Goal: Task Accomplishment & Management: Use online tool/utility

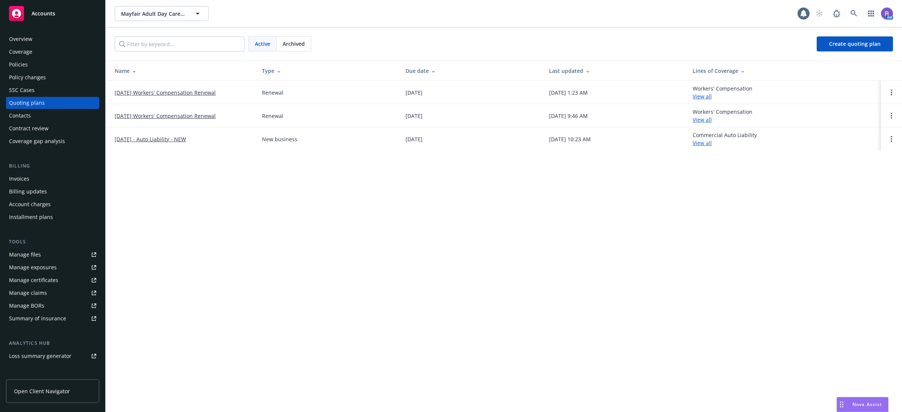
click at [322, 43] on div "Active Archived Create quoting plan" at bounding box center [504, 43] width 779 height 15
click at [293, 47] on span "Archived" at bounding box center [294, 44] width 22 height 8
click at [179, 93] on link "10/05/24 Workers' Compensation Renewal" at bounding box center [165, 93] width 101 height 8
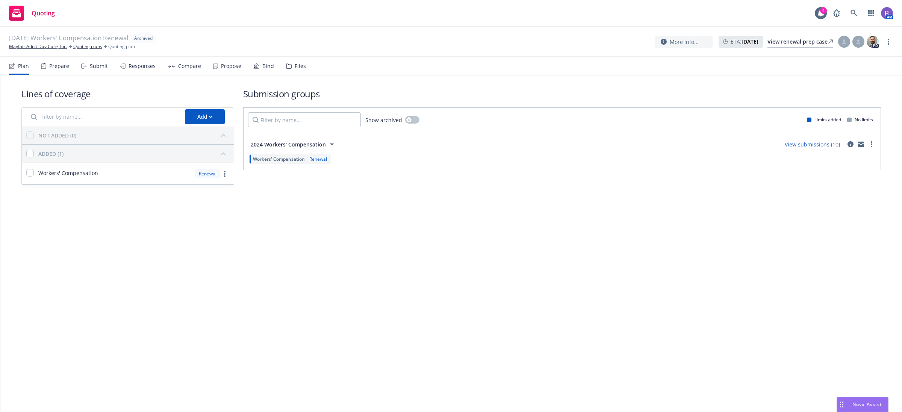
click at [125, 62] on div "Responses" at bounding box center [138, 66] width 36 height 18
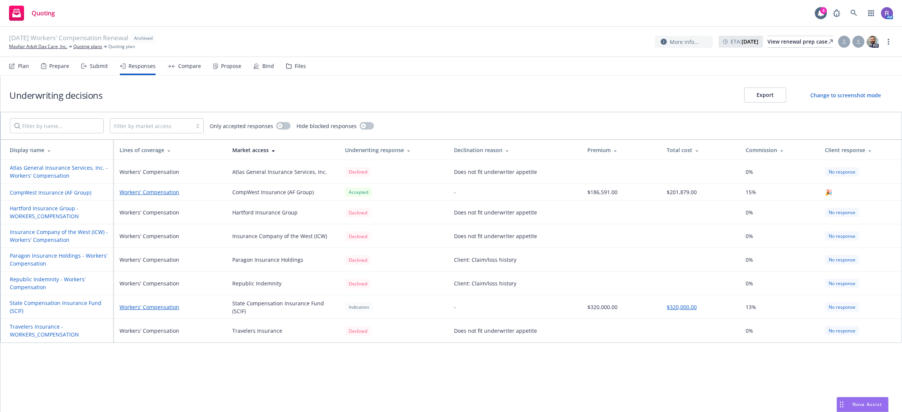
click at [412, 360] on div "Underwriting decisions Export Change to screenshot mode Filter by market access…" at bounding box center [451, 244] width 902 height 337
click at [566, 373] on div "Underwriting decisions Export Change to screenshot mode Filter by market access…" at bounding box center [451, 244] width 902 height 337
drag, startPoint x: 88, startPoint y: 47, endPoint x: 269, endPoint y: 74, distance: 183.6
click at [88, 47] on link "Quoting plans" at bounding box center [87, 46] width 29 height 7
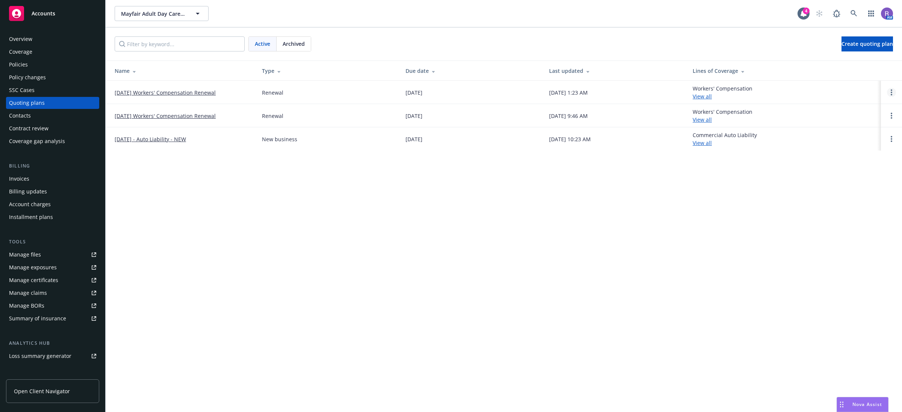
click at [888, 91] on link "Open options" at bounding box center [891, 92] width 9 height 9
click at [849, 38] on span "Copy logging email" at bounding box center [853, 41] width 66 height 7
click at [852, 8] on link at bounding box center [854, 13] width 15 height 15
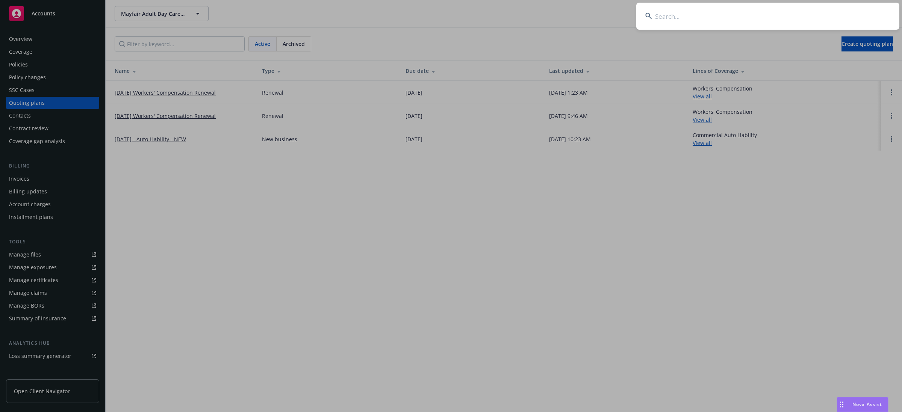
click at [853, 11] on input at bounding box center [768, 16] width 263 height 27
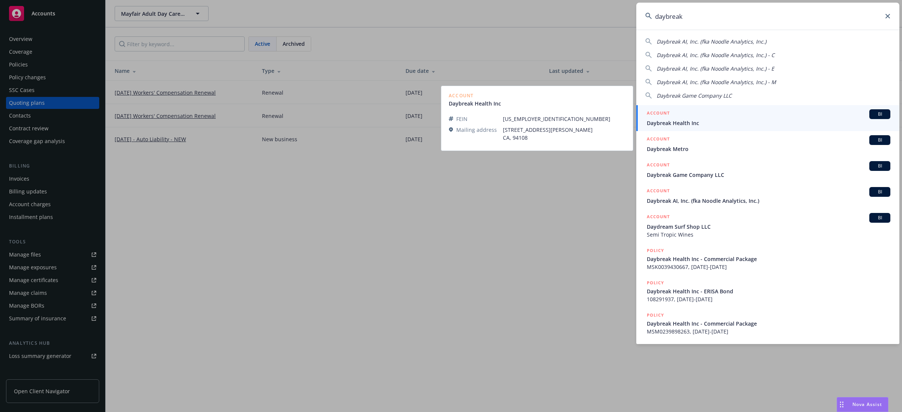
type input "daybreak"
click at [726, 119] on span "Daybreak Health Inc" at bounding box center [769, 123] width 244 height 8
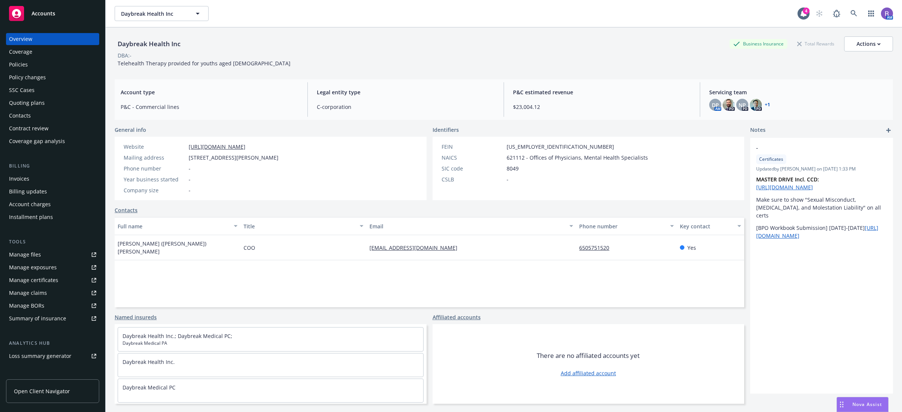
click at [25, 63] on div "Policies" at bounding box center [18, 65] width 19 height 12
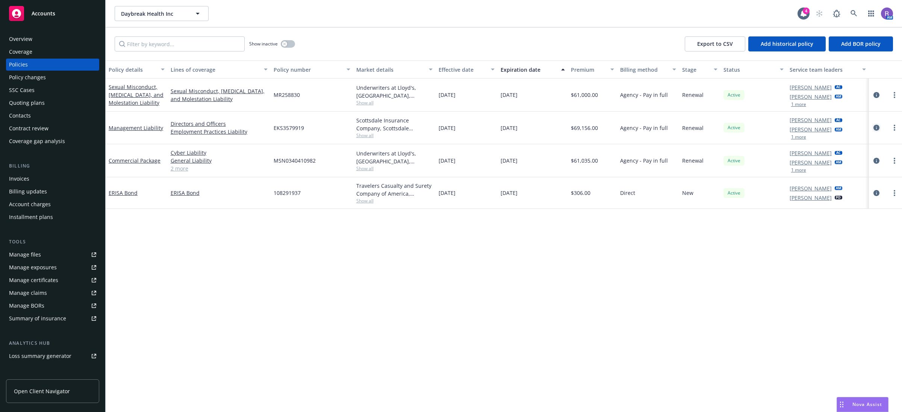
click at [878, 130] on icon "circleInformation" at bounding box center [877, 128] width 6 height 6
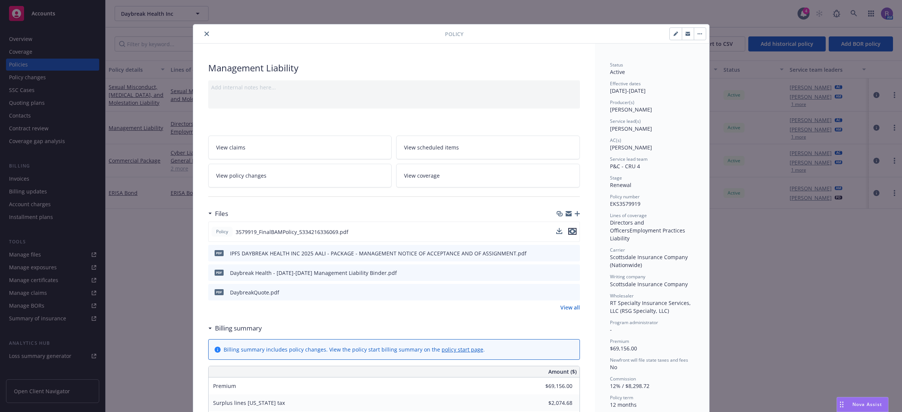
click at [571, 233] on icon "preview file" at bounding box center [572, 231] width 7 height 5
click at [807, 341] on div "Policy Management Liability Add internal notes here... View claims View schedul…" at bounding box center [451, 206] width 902 height 412
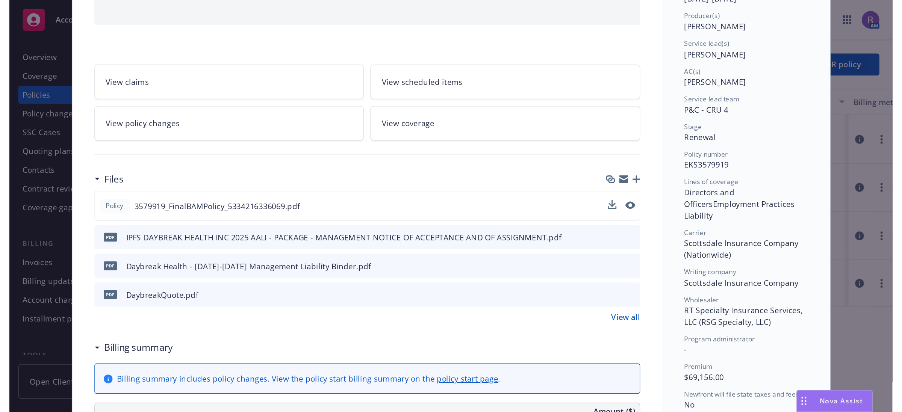
scroll to position [92, 0]
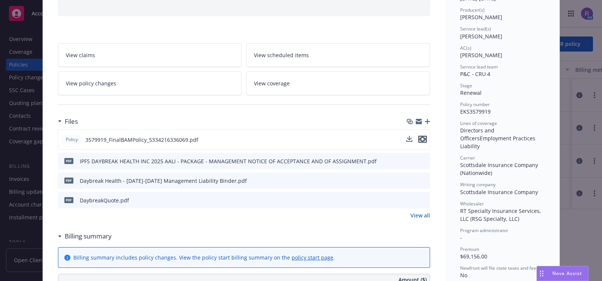
click at [419, 140] on icon "preview file" at bounding box center [422, 138] width 7 height 5
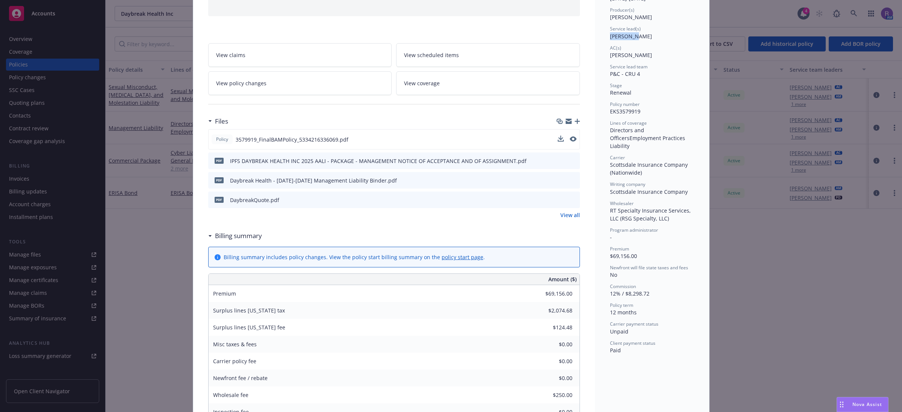
click at [814, 32] on div "Policy Management Liability Add internal notes here... View claims View schedul…" at bounding box center [451, 206] width 902 height 412
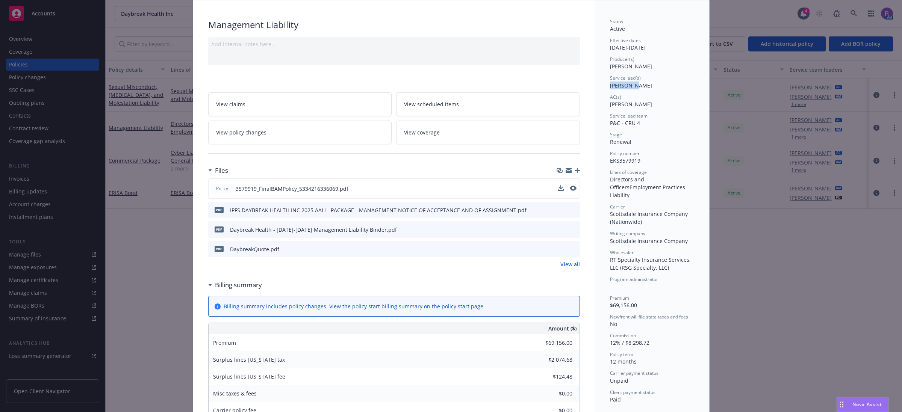
scroll to position [0, 0]
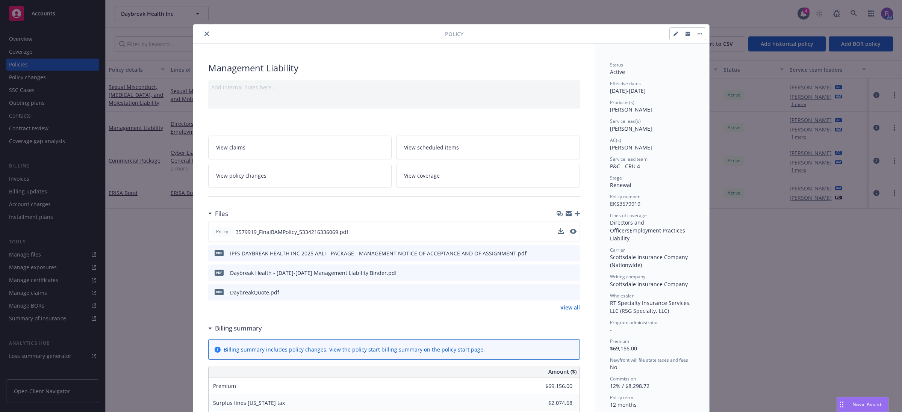
click at [855, 15] on div "Policy Management Liability Add internal notes here... View claims View schedul…" at bounding box center [451, 206] width 902 height 412
click at [855, 12] on div "Policy Management Liability Add internal notes here... View claims View schedul…" at bounding box center [451, 206] width 902 height 412
click at [205, 34] on icon "close" at bounding box center [207, 34] width 5 height 5
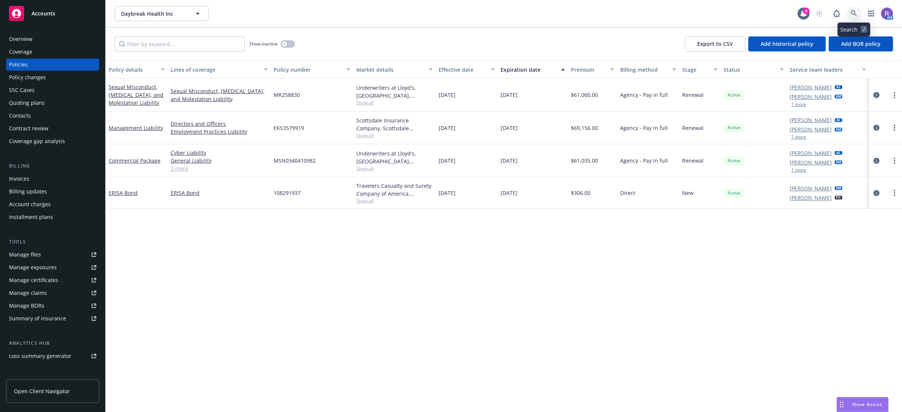
click at [850, 14] on link at bounding box center [854, 13] width 15 height 15
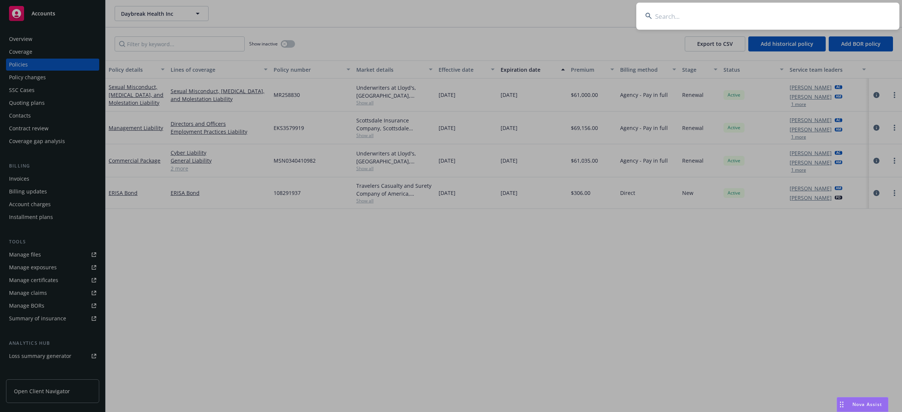
click at [850, 14] on input at bounding box center [768, 16] width 263 height 27
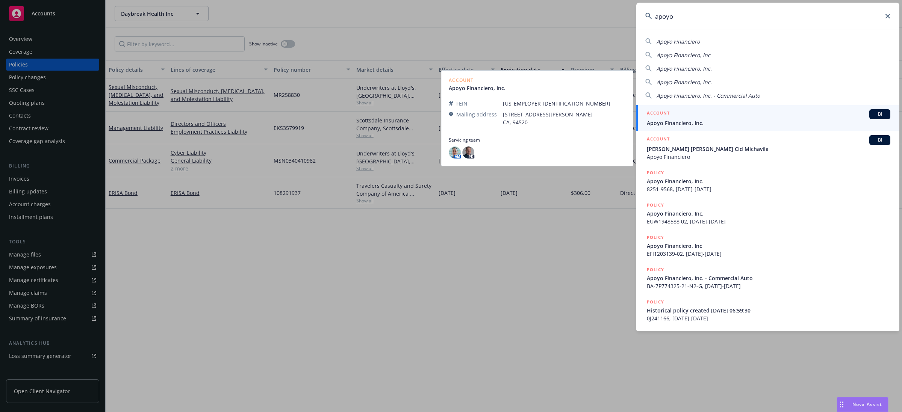
type input "apoyo"
click at [693, 123] on span "Apoyo Financiero, Inc." at bounding box center [769, 123] width 244 height 8
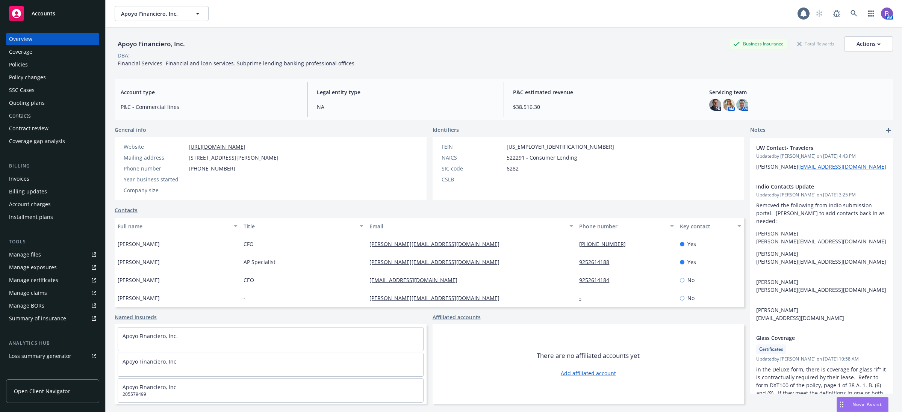
click at [49, 108] on div "Quoting plans" at bounding box center [52, 103] width 87 height 12
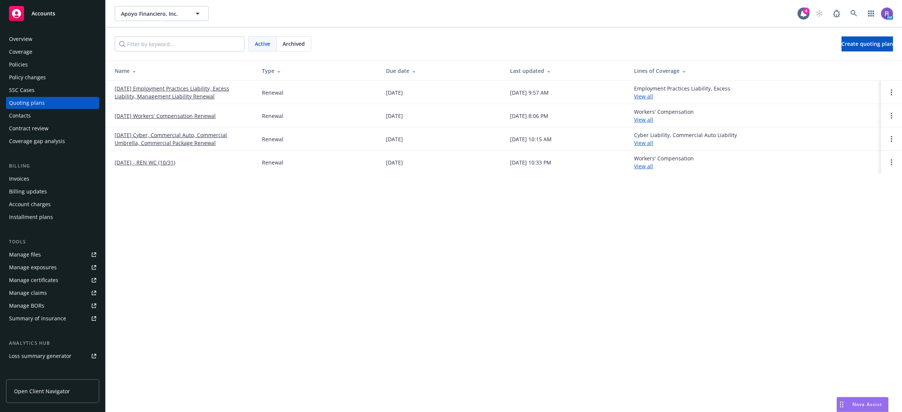
click at [198, 80] on th "Name" at bounding box center [181, 71] width 150 height 20
click at [271, 70] on div "Type" at bounding box center [318, 71] width 112 height 8
click at [176, 94] on link "[DATE] Employment Practices Liability, Excess Liability, Management Liability R…" at bounding box center [182, 93] width 135 height 16
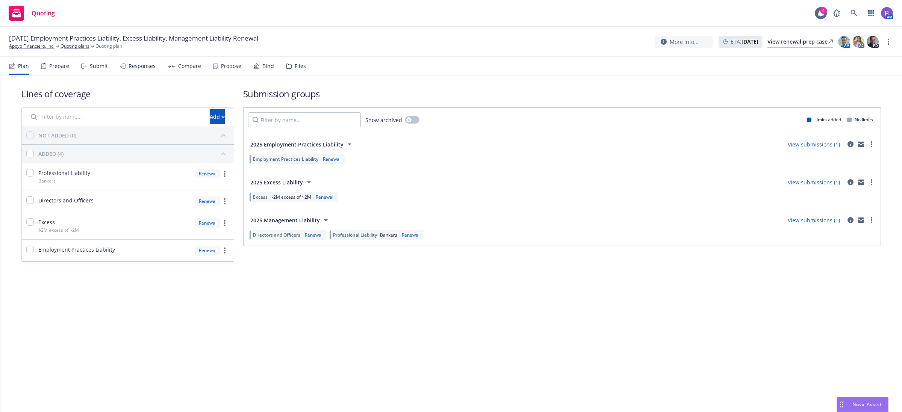
click at [218, 61] on div "Propose" at bounding box center [227, 66] width 28 height 18
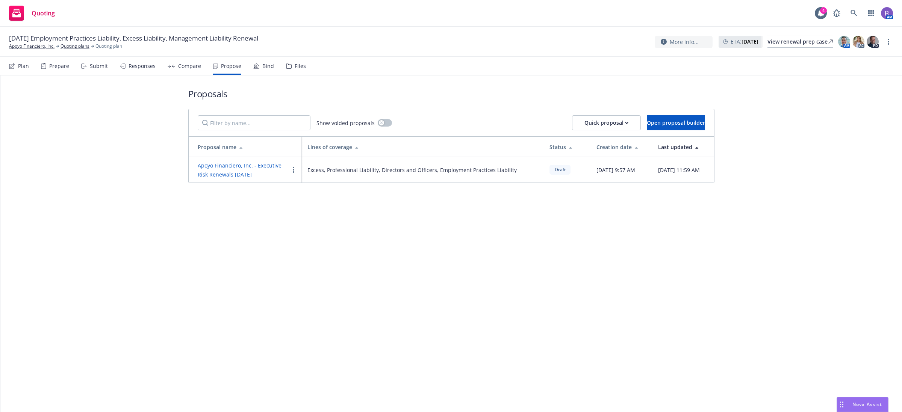
click at [300, 67] on div "Files" at bounding box center [300, 66] width 11 height 6
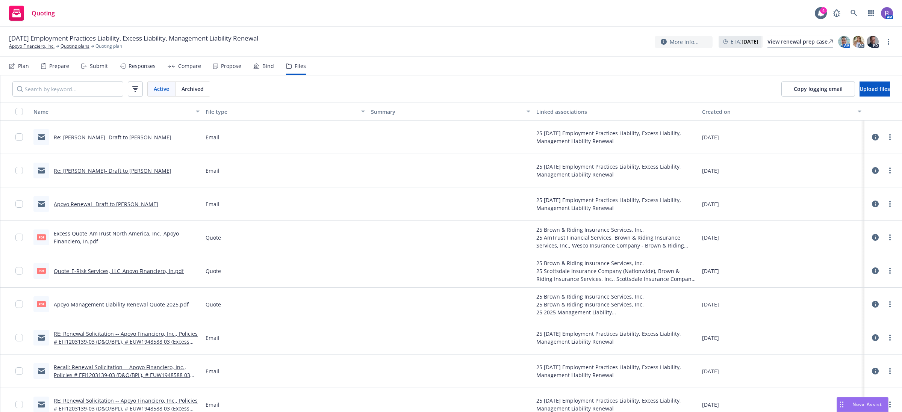
click at [85, 138] on link "Re: [PERSON_NAME]- Draft to [PERSON_NAME]" at bounding box center [113, 137] width 118 height 7
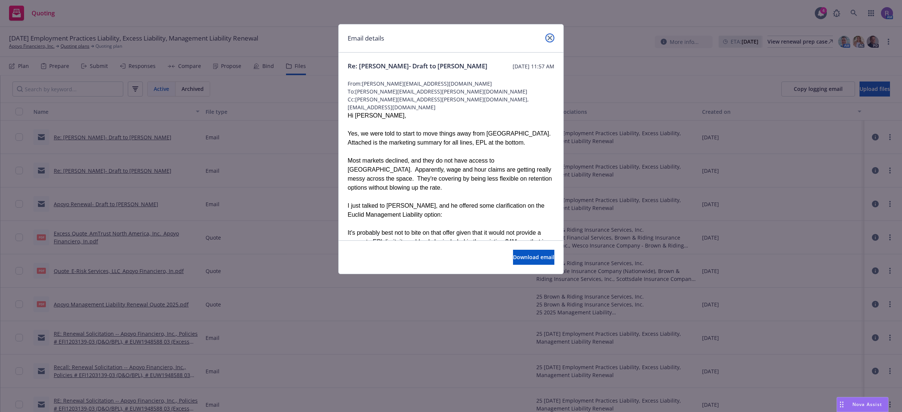
click at [551, 35] on link "close" at bounding box center [550, 37] width 9 height 9
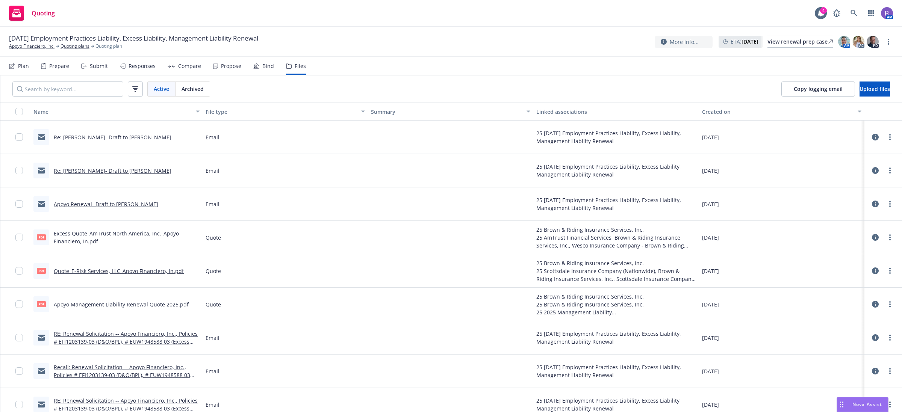
click at [98, 136] on link "Re: [PERSON_NAME]- Draft to [PERSON_NAME]" at bounding box center [113, 137] width 118 height 7
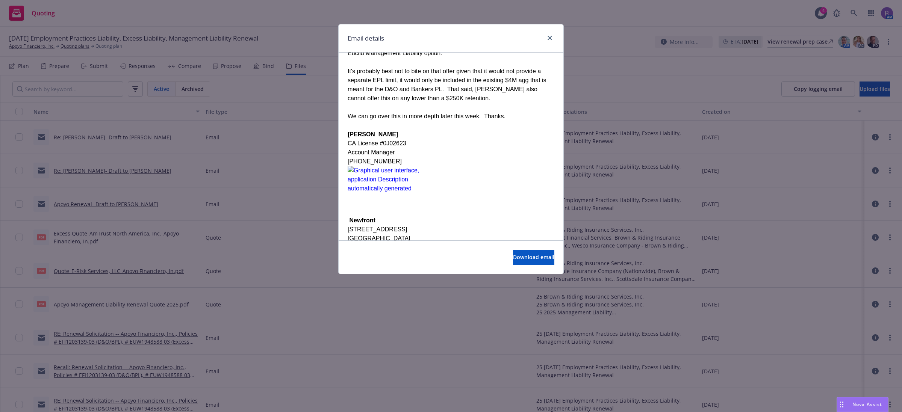
scroll to position [94, 0]
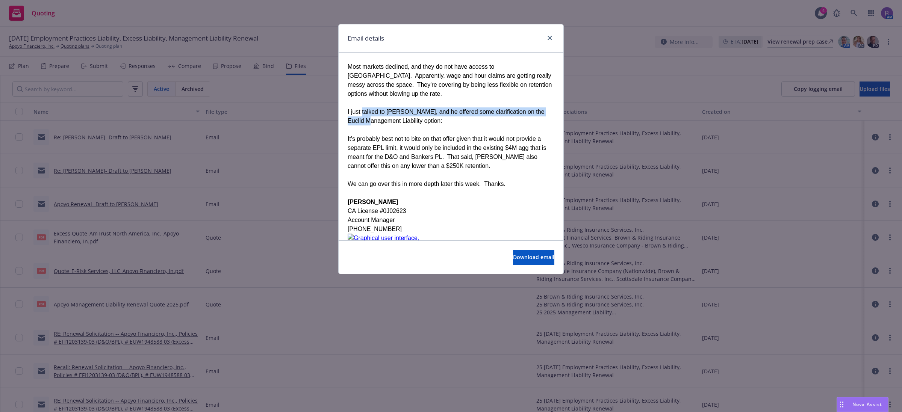
drag, startPoint x: 359, startPoint y: 105, endPoint x: 432, endPoint y: 144, distance: 83.3
click at [435, 145] on div "It's probably best not to bite on that offer given that it would not provide a …" at bounding box center [451, 153] width 207 height 36
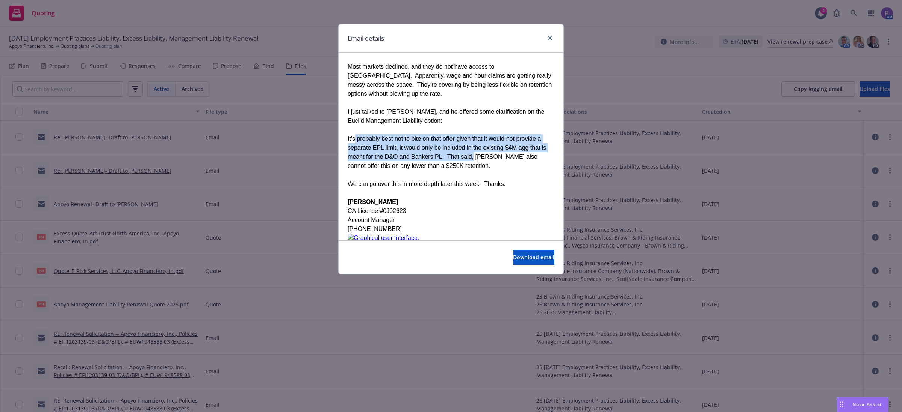
drag, startPoint x: 353, startPoint y: 130, endPoint x: 442, endPoint y: 146, distance: 89.8
click at [442, 146] on div "It's probably best not to bite on that offer given that it would not provide a …" at bounding box center [451, 153] width 207 height 36
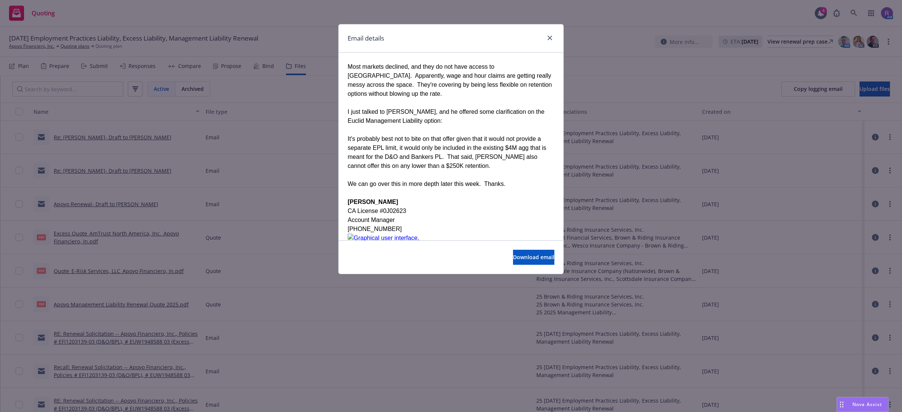
click at [476, 145] on div "It's probably best not to bite on that offer given that it would not provide a …" at bounding box center [451, 153] width 207 height 36
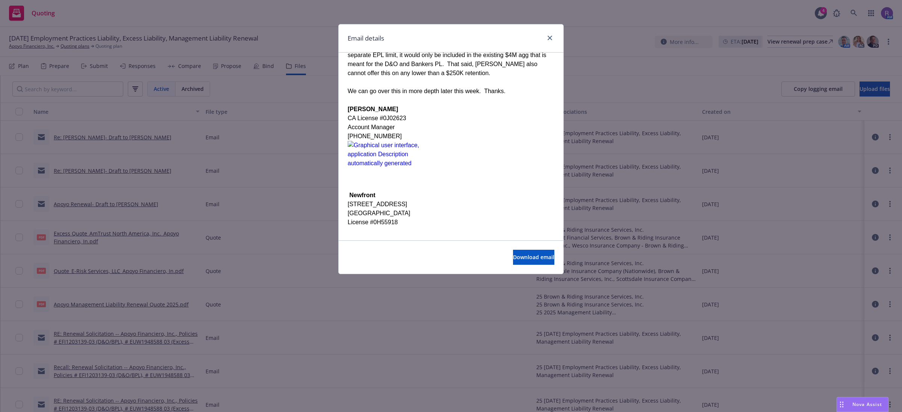
scroll to position [0, 0]
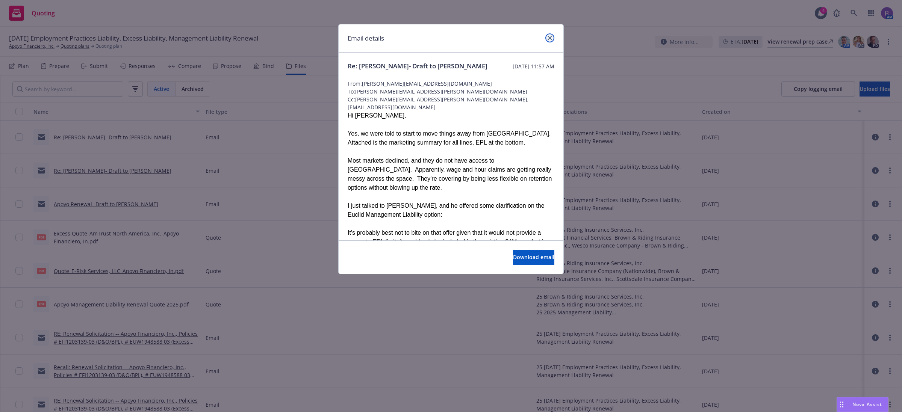
click at [551, 39] on icon "close" at bounding box center [550, 38] width 5 height 5
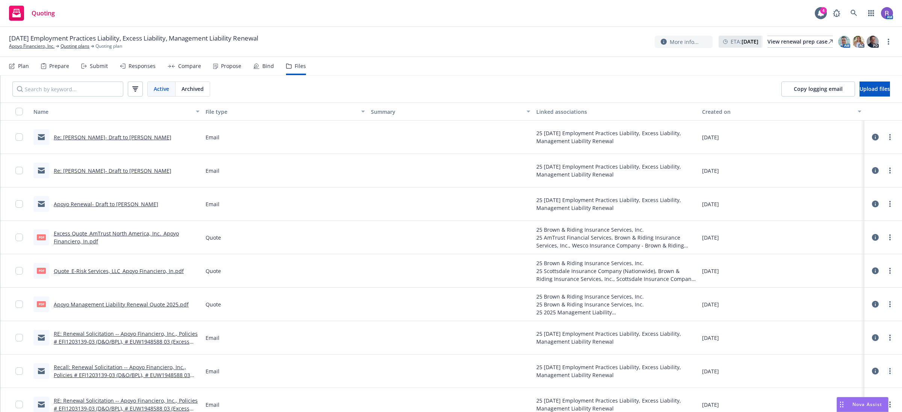
click at [232, 67] on div "Propose" at bounding box center [231, 66] width 20 height 6
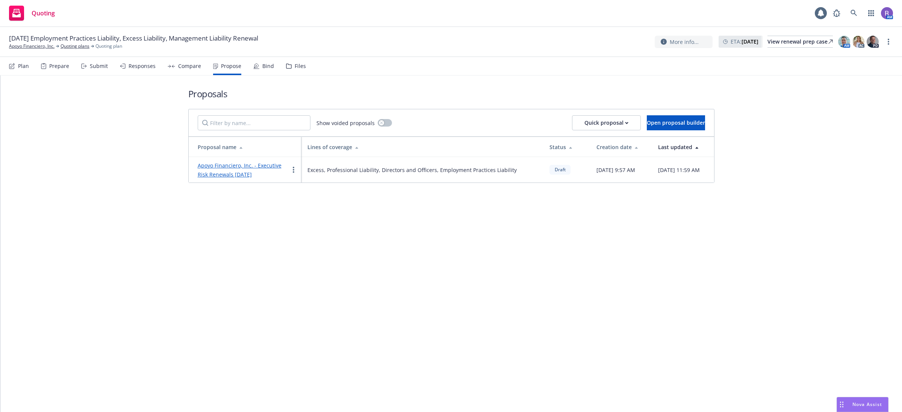
click at [244, 166] on link "Apoyo Financiero, Inc. - Executive Risk Renewals [DATE]" at bounding box center [240, 170] width 84 height 16
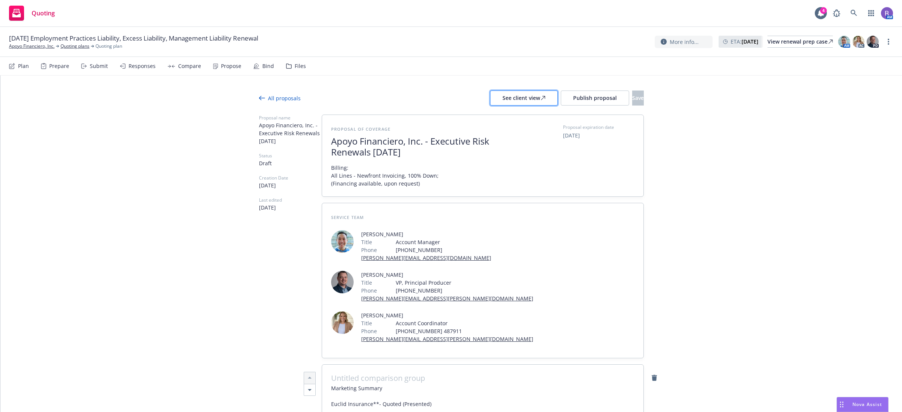
click at [506, 101] on div "See client view" at bounding box center [524, 98] width 43 height 14
click at [870, 403] on span "Nova Assist" at bounding box center [868, 405] width 30 height 6
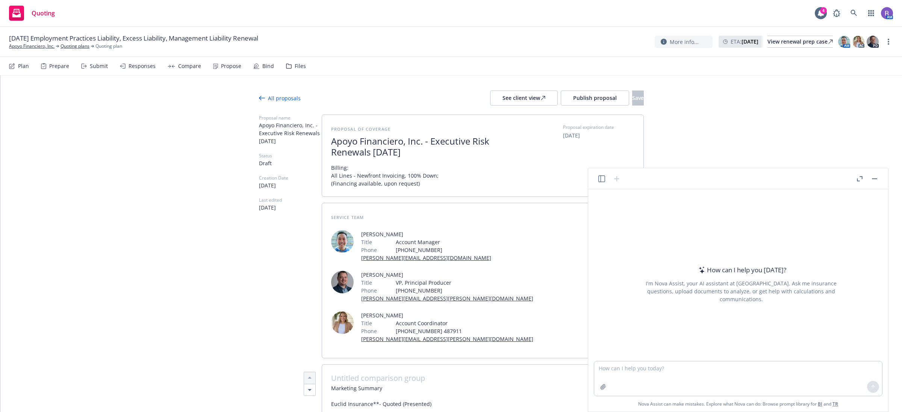
click at [601, 181] on icon "button" at bounding box center [602, 179] width 7 height 7
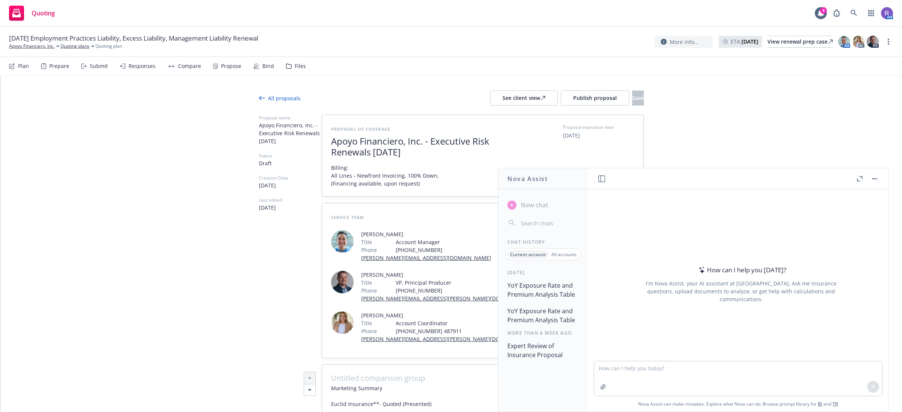
click at [548, 293] on button "YoY Exposure Rate and Premium Analysis Table" at bounding box center [544, 290] width 78 height 23
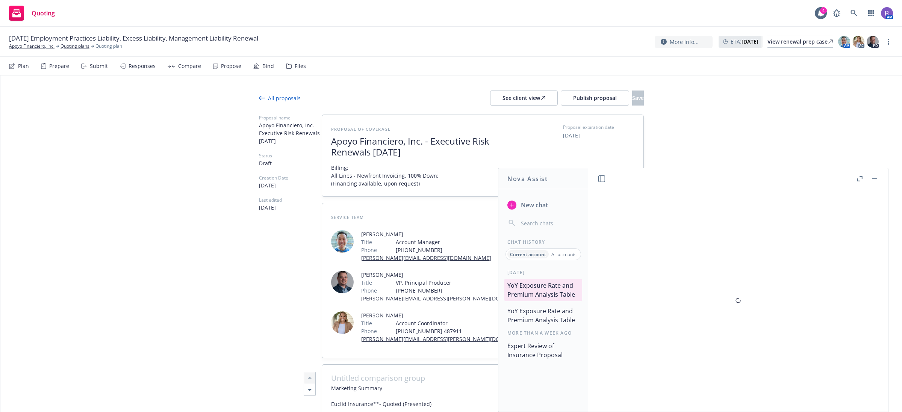
type textarea "x"
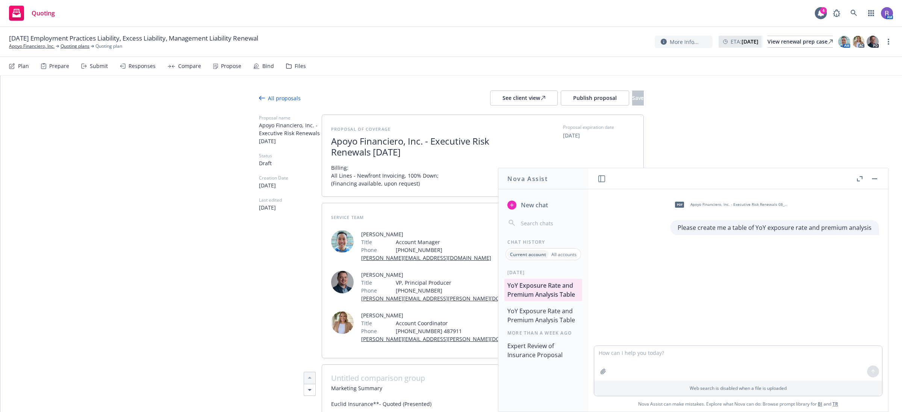
click at [741, 204] on span "Apoyo Financiero, Inc. - Executive Risk Renewals 08_16_2025 _ Newfront Insuranc…" at bounding box center [740, 204] width 99 height 5
click at [602, 374] on icon "button" at bounding box center [603, 371] width 5 height 5
click at [756, 227] on p "Please create me a table of YoY exposure rate and premium analysis" at bounding box center [775, 227] width 194 height 9
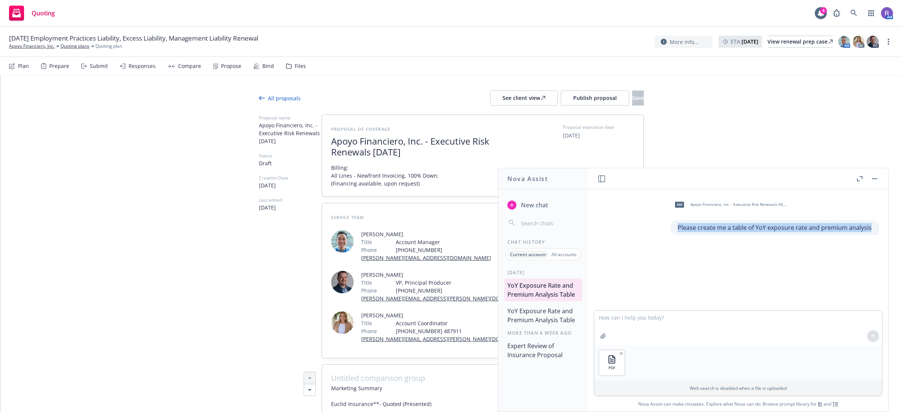
copy div "Please create me a table of YoY exposure rate and premium analysis"
click at [660, 320] on textarea at bounding box center [738, 328] width 288 height 35
paste textarea "Please create me a table of YoY exposure rate and premium analysis"
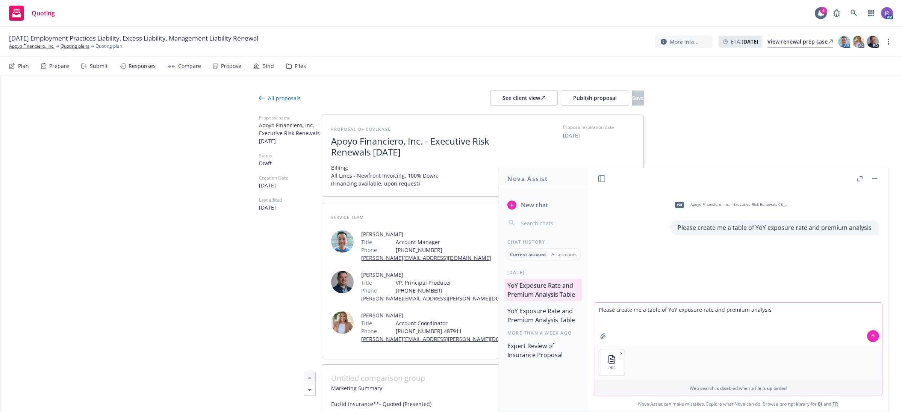
type textarea "Please create me a table of YoY exposure rate and premium analysis"
click at [873, 335] on icon at bounding box center [873, 336] width 3 height 2
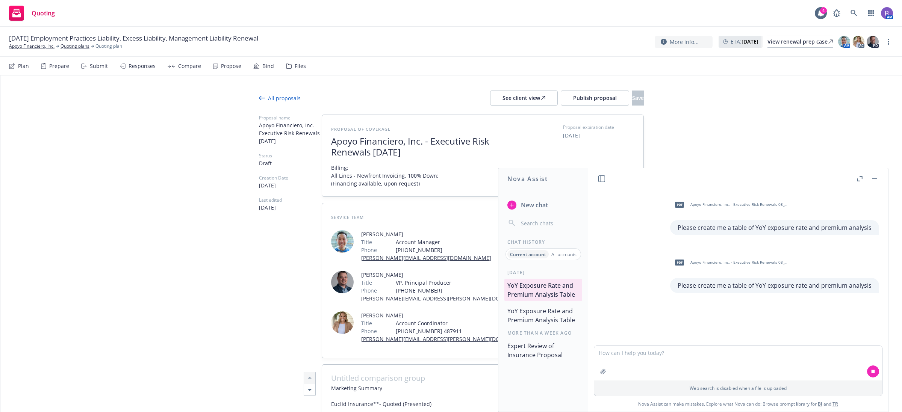
type textarea "x"
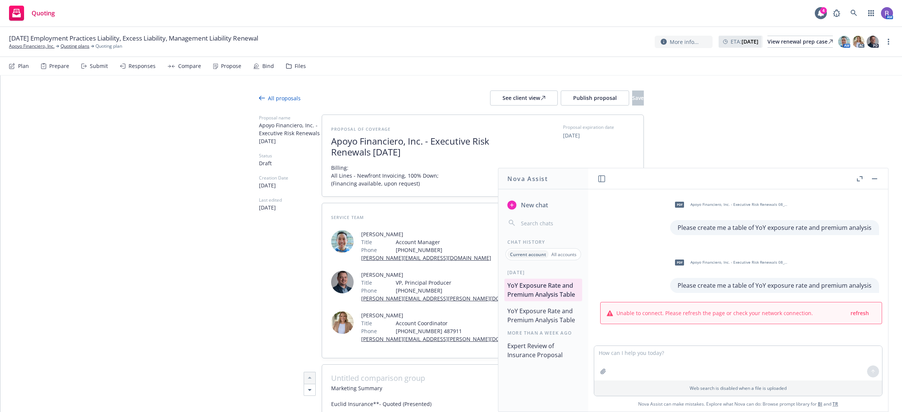
click at [863, 316] on div "refresh" at bounding box center [863, 313] width 26 height 9
click at [856, 313] on span "refresh" at bounding box center [860, 313] width 18 height 7
